Goal: Information Seeking & Learning: Learn about a topic

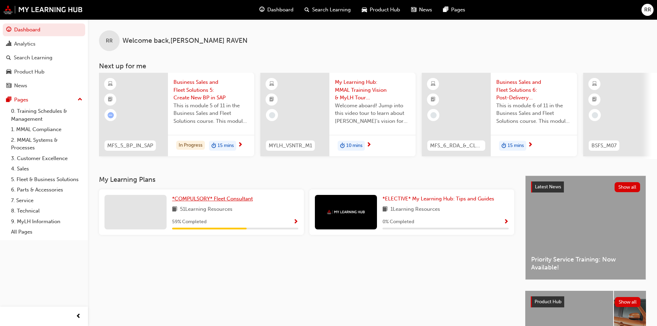
drag, startPoint x: 193, startPoint y: 205, endPoint x: 199, endPoint y: 202, distance: 6.7
click at [193, 203] on link "*COMPULSORY* Fleet Consultant" at bounding box center [214, 199] width 84 height 8
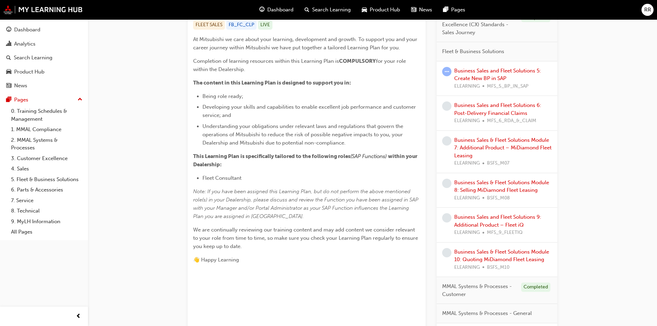
scroll to position [77, 0]
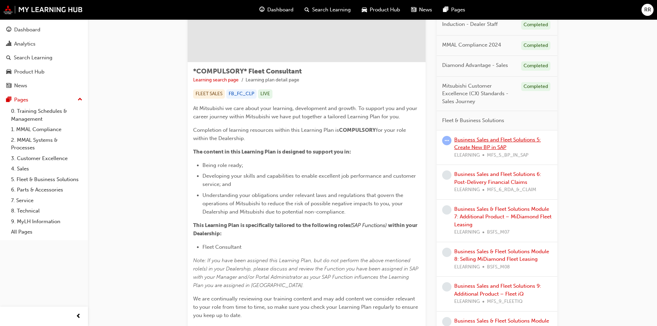
click at [475, 142] on link "Business Sales and Fleet Solutions 5: Create New BP in SAP" at bounding box center [498, 144] width 87 height 14
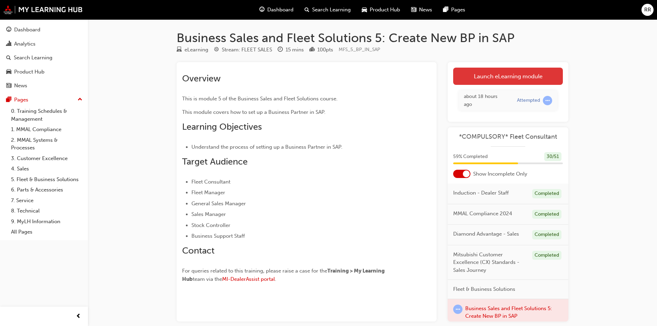
click at [505, 79] on link "Launch eLearning module" at bounding box center [509, 76] width 110 height 17
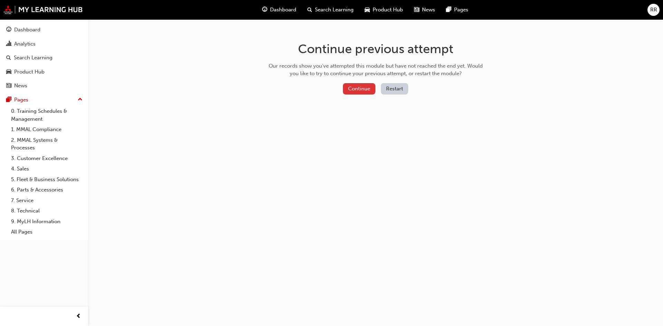
click at [357, 91] on button "Continue" at bounding box center [359, 88] width 32 height 11
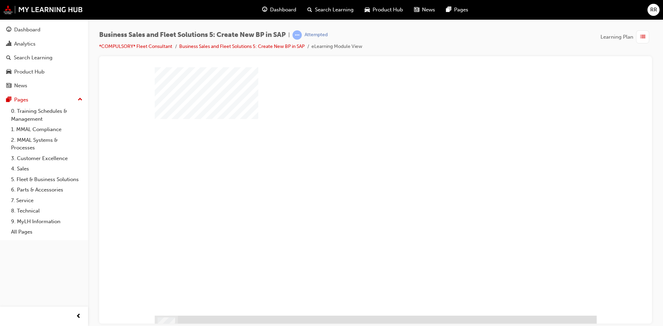
click at [355, 171] on div "play" at bounding box center [355, 171] width 0 height 0
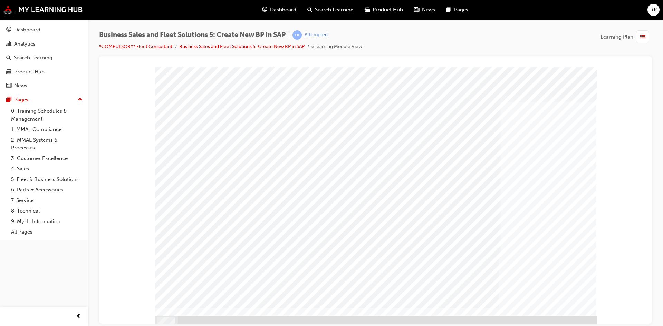
drag, startPoint x: 325, startPoint y: 191, endPoint x: 375, endPoint y: 192, distance: 49.4
click at [365, 191] on div "PAGE 6 SAP Database Left" at bounding box center [376, 191] width 442 height 248
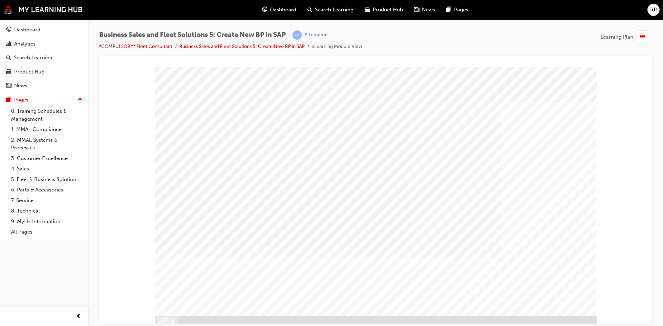
drag, startPoint x: 313, startPoint y: 162, endPoint x: 313, endPoint y: 182, distance: 19.7
click at [313, 169] on div "PAGE 10 SAP Database Left" at bounding box center [376, 191] width 442 height 248
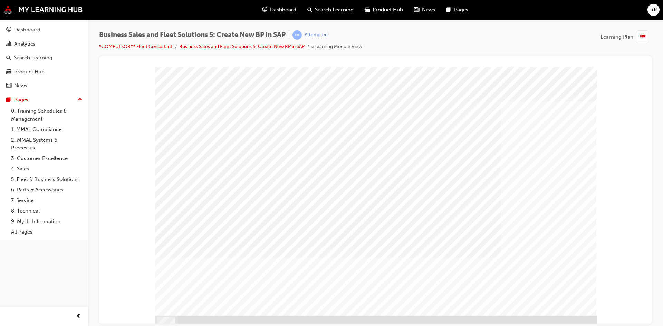
click at [597, 70] on div "PAGE 12 SAP Database Left" at bounding box center [375, 70] width 536 height 0
